Goal: Transaction & Acquisition: Purchase product/service

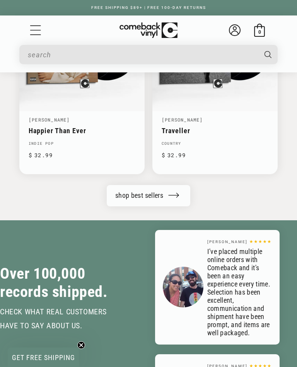
scroll to position [1790, 0]
click at [36, 33] on icon "Menu" at bounding box center [36, 30] width 12 height 12
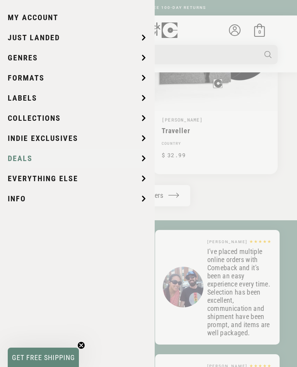
click at [21, 162] on span "Deals" at bounding box center [20, 159] width 25 height 12
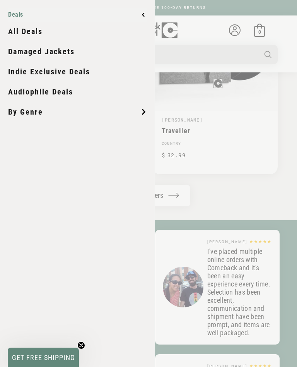
scroll to position [0, 595]
click at [22, 31] on link "All Deals" at bounding box center [77, 31] width 139 height 19
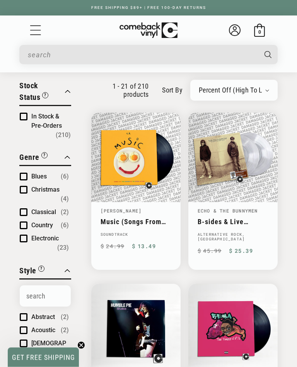
scroll to position [50, 0]
click at [256, 92] on select "Newly Added Popularity Artist (A-Z) Price (High To Low) Price (Low To High) Per…" at bounding box center [234, 90] width 70 height 8
select select "price-ascending"
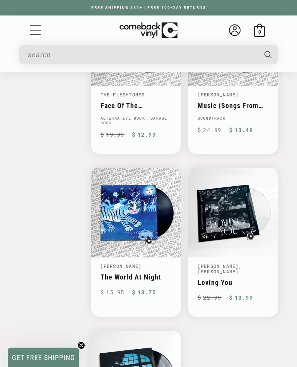
scroll to position [1536, 0]
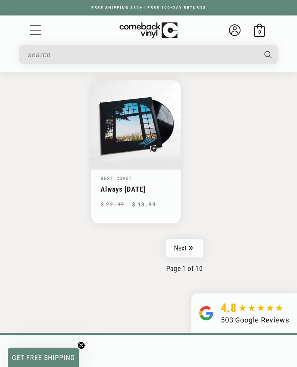
click at [192, 246] on icon "Pagination" at bounding box center [191, 248] width 4 height 5
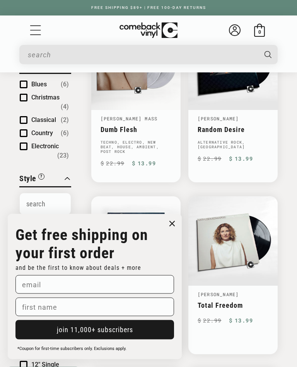
scroll to position [142, 0]
click at [171, 226] on icon "Close dialog" at bounding box center [172, 224] width 5 height 5
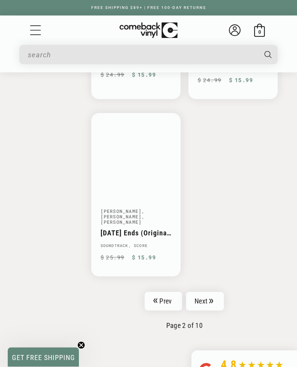
scroll to position [1755, 0]
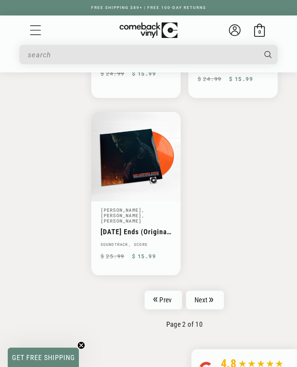
click at [211, 297] on icon "Pagination" at bounding box center [211, 299] width 4 height 5
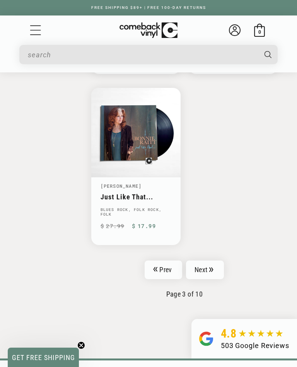
scroll to position [1794, 0]
click at [212, 268] on icon "Pagination" at bounding box center [211, 270] width 4 height 5
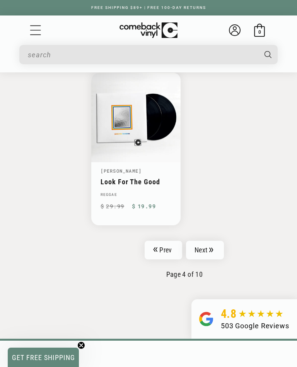
scroll to position [1766, 0]
click at [212, 247] on icon "Pagination" at bounding box center [211, 249] width 4 height 5
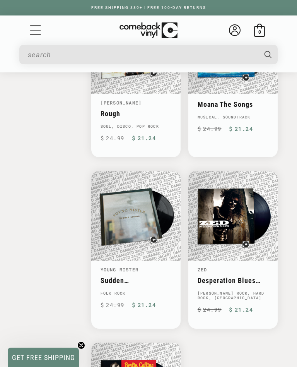
scroll to position [1541, 0]
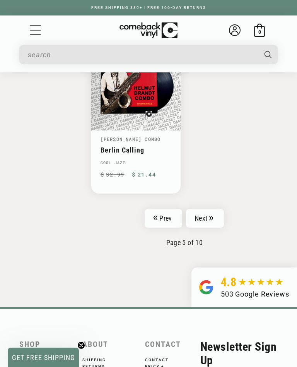
click at [212, 212] on link "Next" at bounding box center [205, 218] width 38 height 19
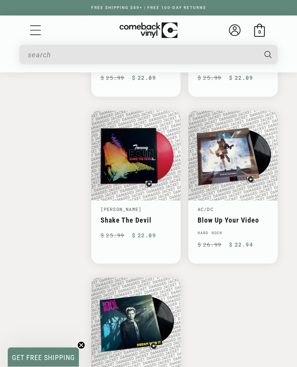
scroll to position [1571, 0]
click at [263, 216] on link "Blow Up Your Video" at bounding box center [233, 220] width 71 height 8
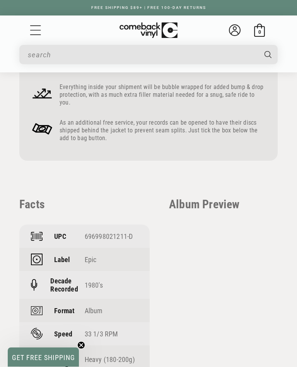
scroll to position [629, 0]
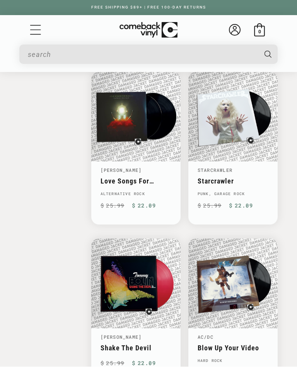
scroll to position [1571, 0]
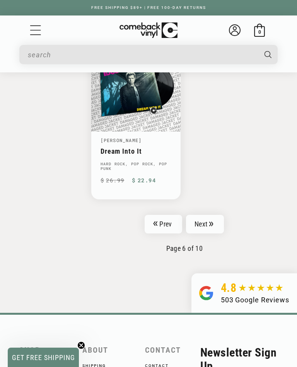
click at [211, 223] on link "Next" at bounding box center [205, 224] width 38 height 19
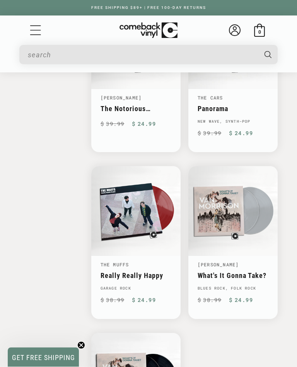
scroll to position [1556, 0]
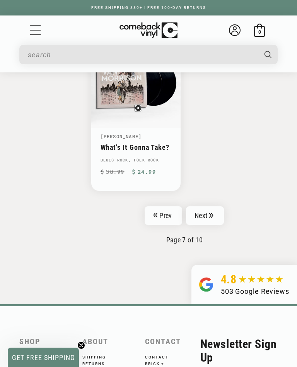
click at [213, 213] on icon "Pagination" at bounding box center [211, 215] width 4 height 5
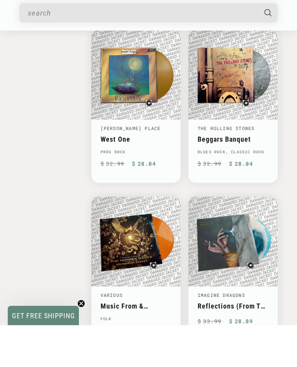
scroll to position [1596, 0]
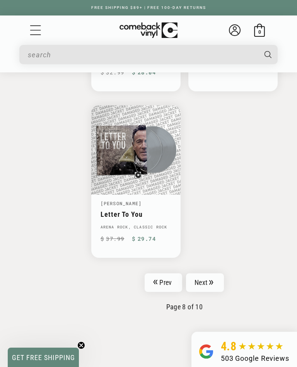
click at [217, 275] on link "Next" at bounding box center [205, 282] width 38 height 19
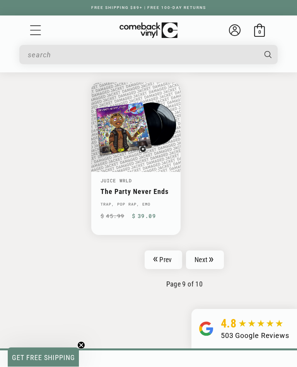
scroll to position [1784, 0]
click at [216, 251] on link "Next" at bounding box center [205, 260] width 38 height 19
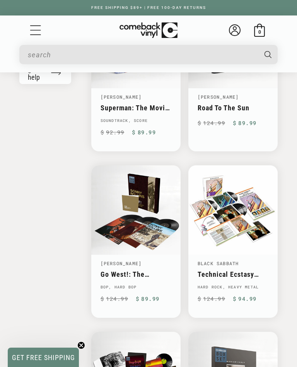
scroll to position [989, 0]
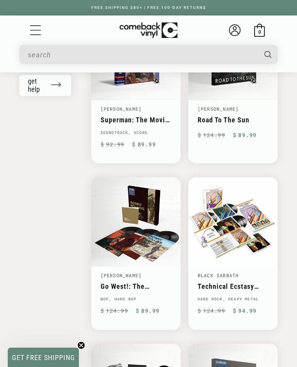
click at [157, 48] on input "When autocomplete results are available use up and down arrows to review and en…" at bounding box center [142, 55] width 229 height 16
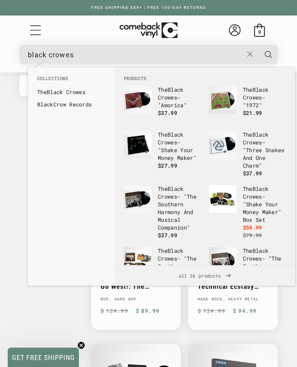
type input "black crowes"
click at [81, 85] on li "Collections" at bounding box center [71, 80] width 76 height 11
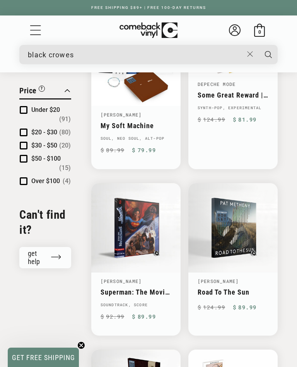
scroll to position [816, 0]
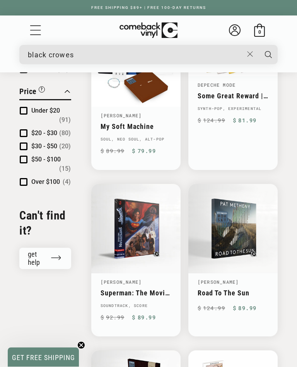
click at [103, 57] on input "black crowes" at bounding box center [136, 55] width 216 height 16
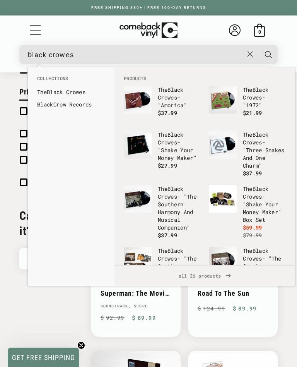
click at [270, 55] on icon "Search" at bounding box center [268, 54] width 7 height 7
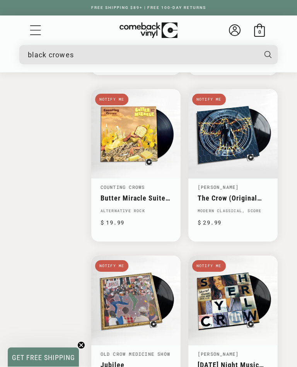
scroll to position [1396, 0]
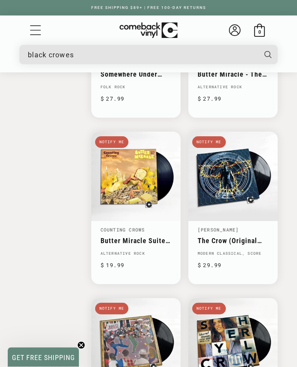
click at [91, 56] on input "black crowes" at bounding box center [142, 55] width 229 height 16
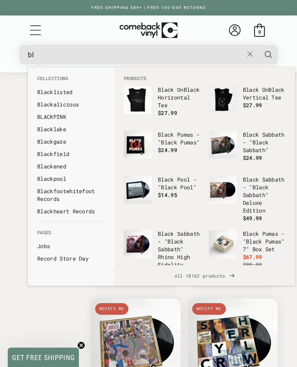
type input "b"
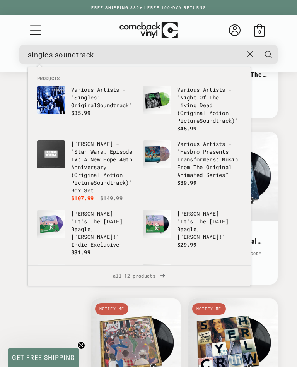
type input "singles soundtrack"
click at [100, 99] on p "Various Artists - " Singles : Original Soundtrack "" at bounding box center [103, 97] width 64 height 23
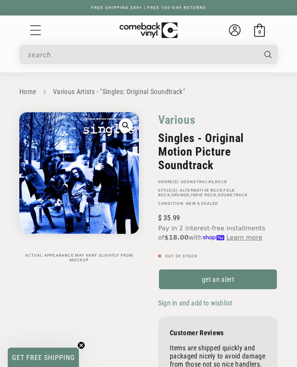
click at [134, 52] on input "When autocomplete results are available use up and down arrows to review and en…" at bounding box center [142, 55] width 229 height 16
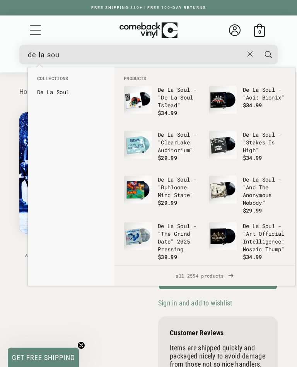
type input "de la sou"
click at [68, 93] on link "De La Sou l" at bounding box center [71, 92] width 68 height 8
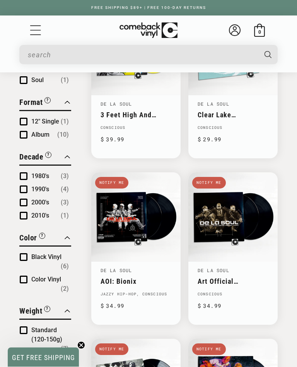
scroll to position [315, 0]
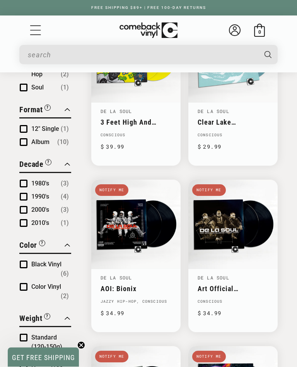
click at [74, 60] on input "When autocomplete results are available use up and down arrows to review and en…" at bounding box center [142, 55] width 229 height 16
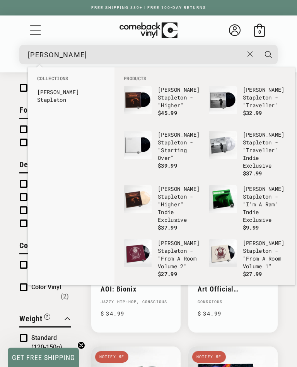
type input "[PERSON_NAME]"
click at [86, 89] on link "[PERSON_NAME] eton" at bounding box center [71, 95] width 68 height 15
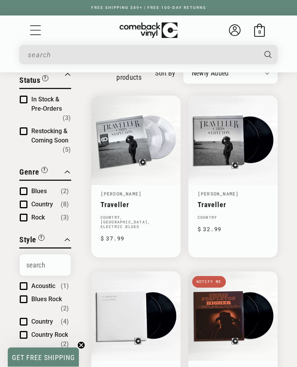
scroll to position [67, 0]
click at [154, 201] on link "Traveller" at bounding box center [136, 205] width 71 height 8
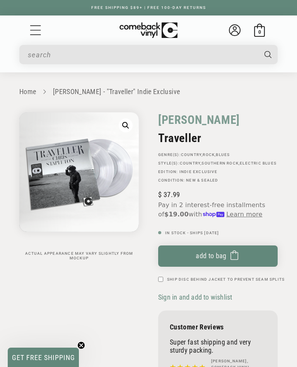
click at [76, 173] on img "Gallery Viewer" at bounding box center [79, 172] width 120 height 120
click at [39, 170] on img "Gallery Viewer" at bounding box center [79, 172] width 120 height 120
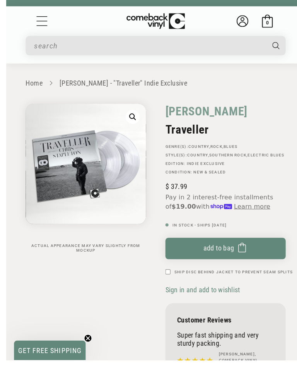
scroll to position [106, 0]
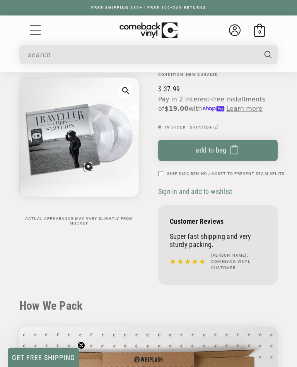
click at [98, 139] on img "Gallery Viewer" at bounding box center [79, 137] width 120 height 120
click at [158, 53] on input "When autocomplete results are available use up and down arrows to review and en…" at bounding box center [142, 55] width 229 height 16
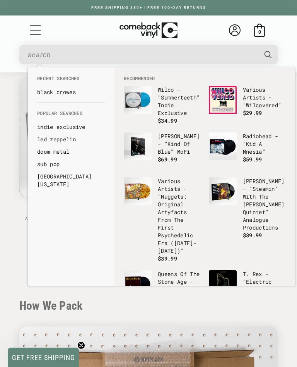
scroll to position [105, 0]
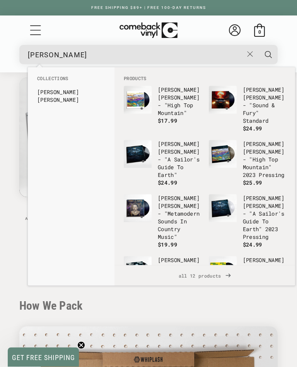
type input "sturgill"
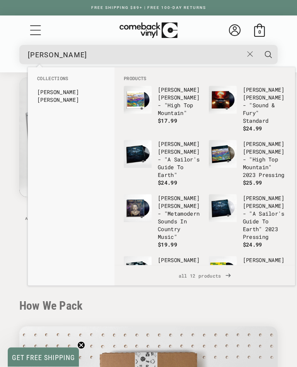
click at [80, 94] on link "Sturgill Simpson" at bounding box center [71, 95] width 68 height 15
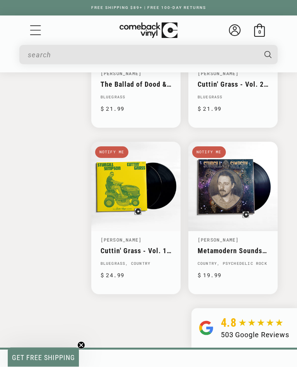
scroll to position [863, 0]
click at [238, 247] on link "Metamodern Sounds In Country Music" at bounding box center [233, 251] width 71 height 8
